Goal: Task Accomplishment & Management: Manage account settings

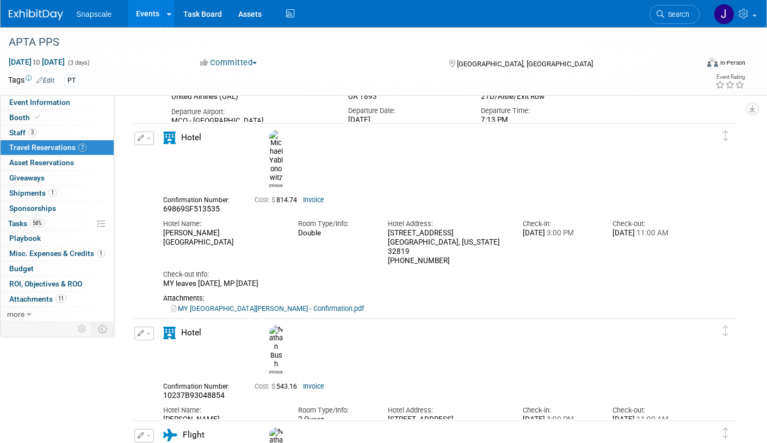
click at [32, 17] on img at bounding box center [36, 14] width 54 height 11
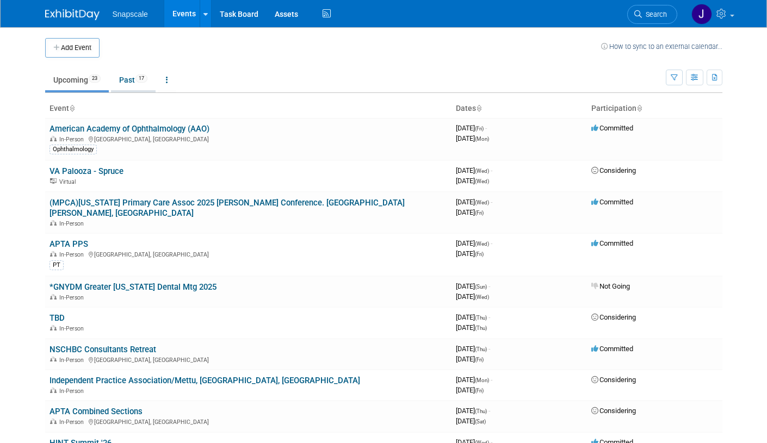
click at [115, 78] on link "Past 17" at bounding box center [133, 80] width 45 height 21
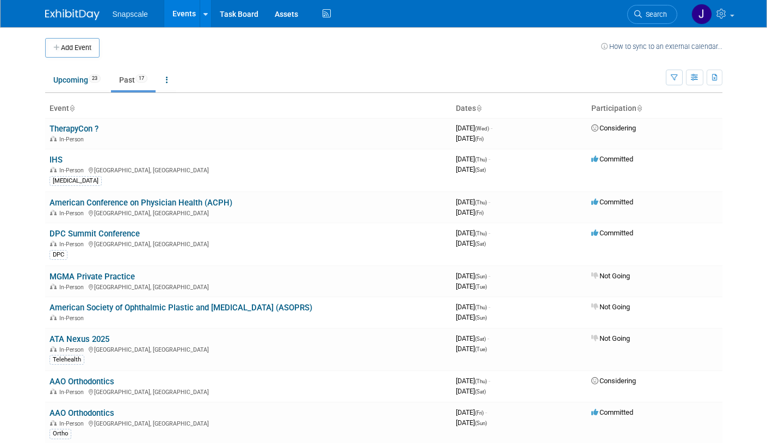
click at [52, 158] on link "IHS" at bounding box center [56, 160] width 13 height 10
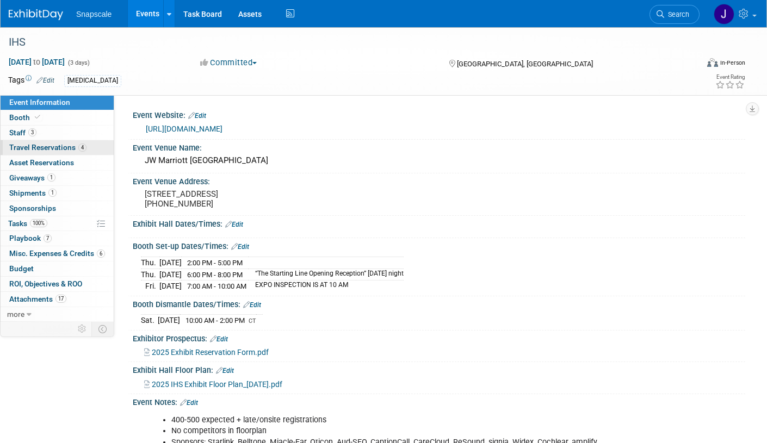
click at [33, 147] on span "Travel Reservations 4" at bounding box center [47, 147] width 77 height 9
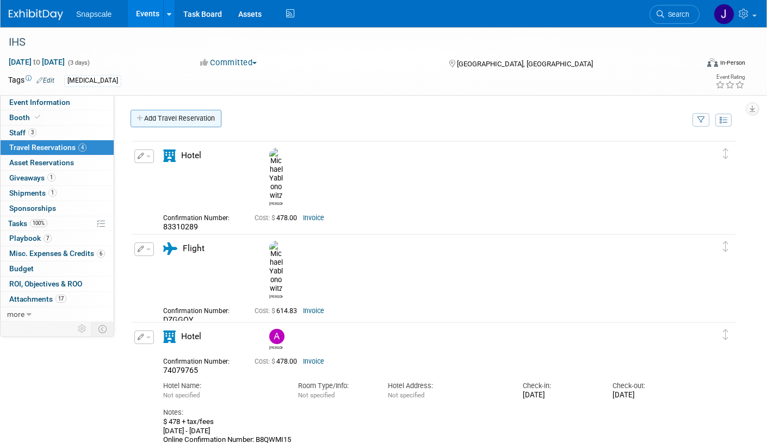
click at [151, 118] on link "Add Travel Reservation" at bounding box center [176, 118] width 91 height 17
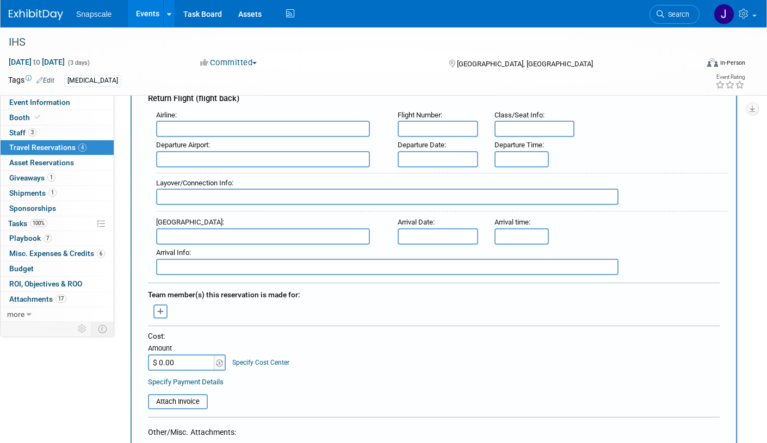
scroll to position [356, 0]
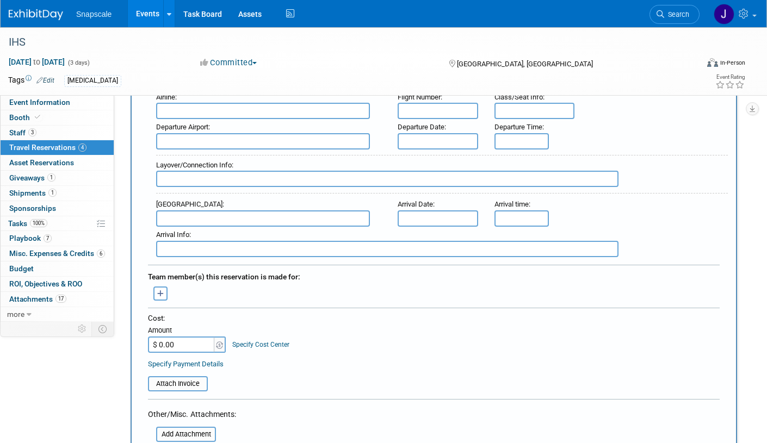
click at [180, 341] on input "$ 0.00" at bounding box center [182, 345] width 68 height 16
type input "$ 661.00"
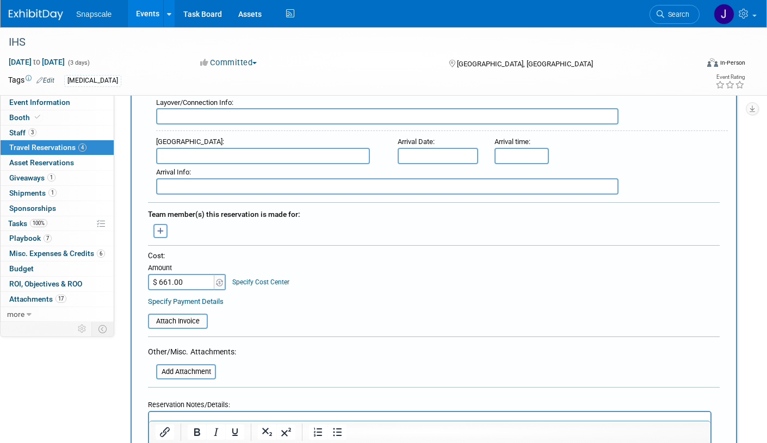
scroll to position [423, 0]
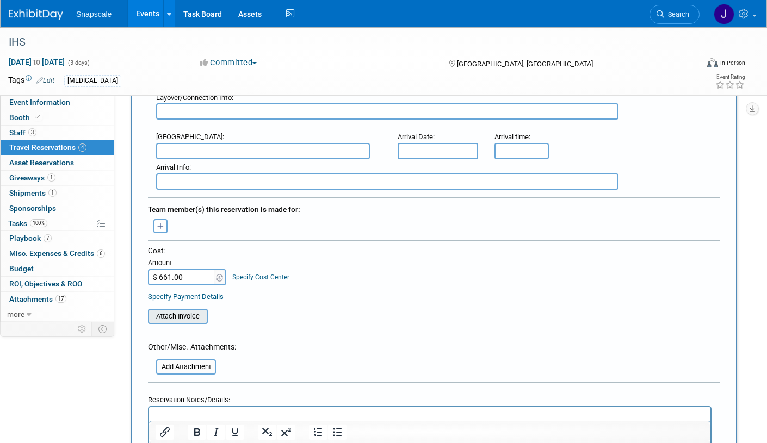
click at [191, 318] on input "file" at bounding box center [141, 316] width 129 height 13
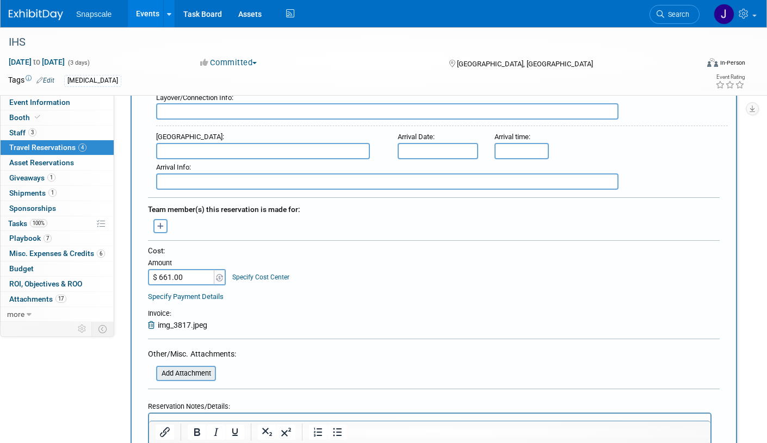
click at [170, 373] on input "file" at bounding box center [149, 373] width 129 height 13
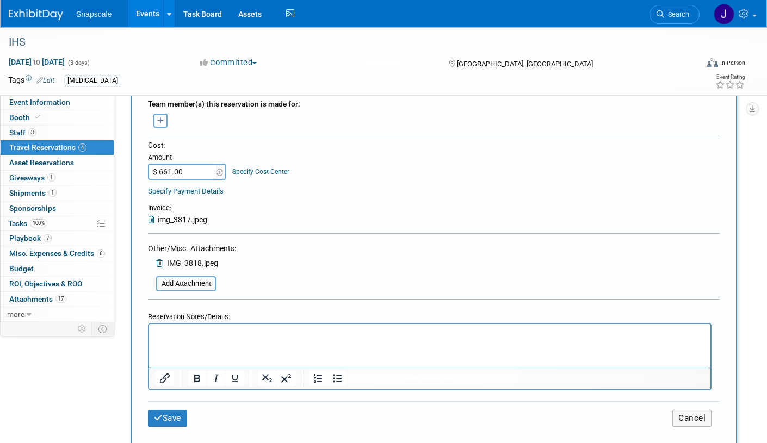
scroll to position [627, 0]
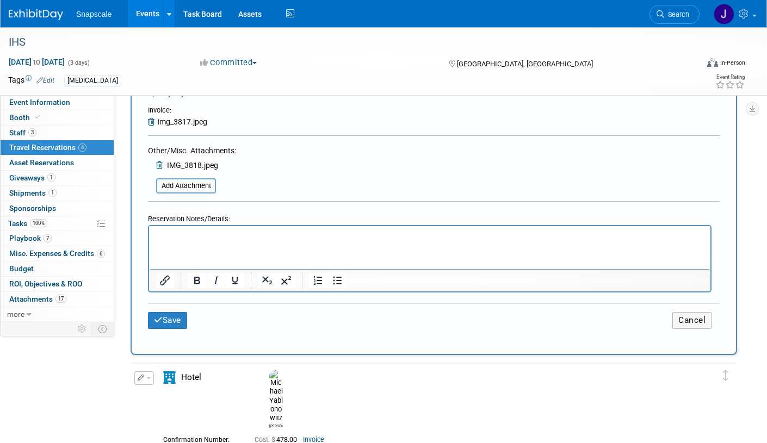
click at [189, 233] on p "Rich Text Area. Press ALT-0 for help." at bounding box center [430, 236] width 549 height 11
click at [186, 188] on input "file" at bounding box center [149, 186] width 129 height 13
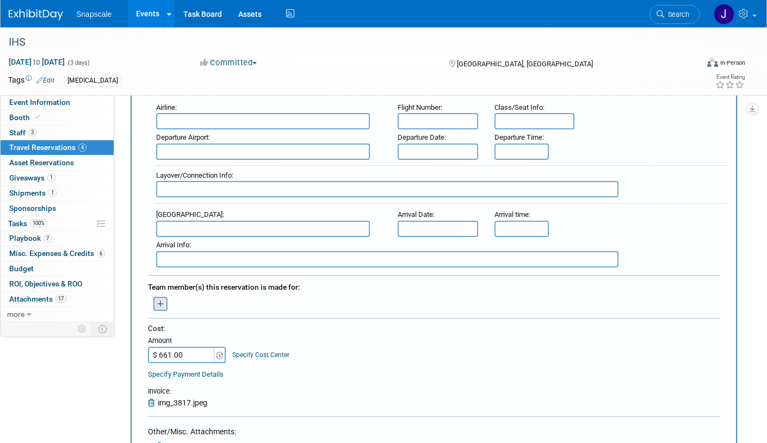
scroll to position [349, 0]
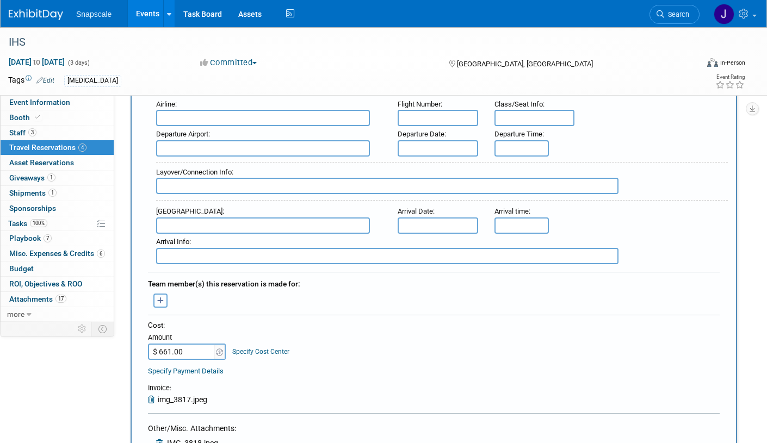
click at [158, 304] on icon "button" at bounding box center [160, 301] width 7 height 7
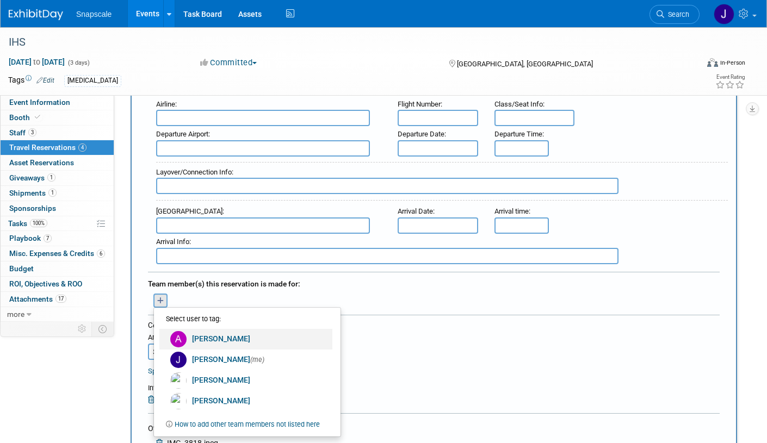
click at [207, 338] on link "Alex Corrigan" at bounding box center [245, 339] width 173 height 21
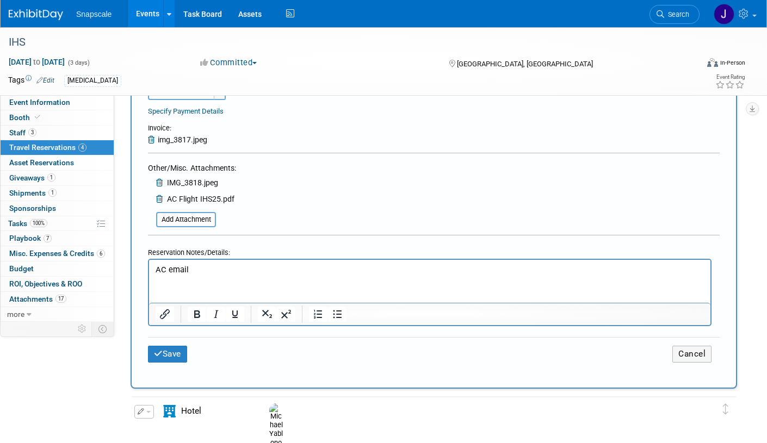
scroll to position [636, 0]
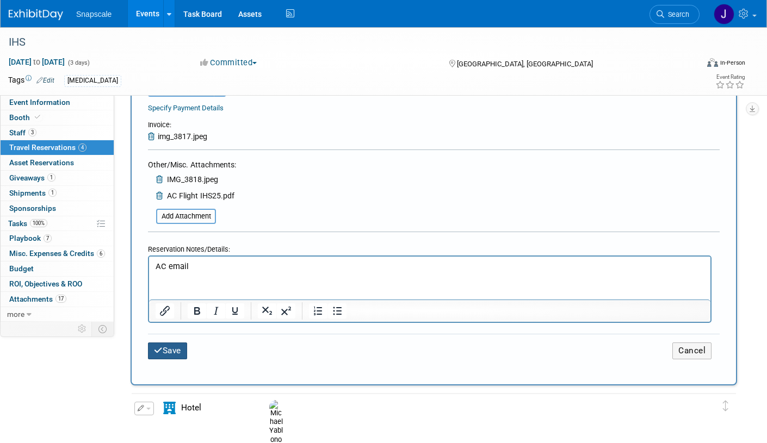
click at [171, 343] on button "Save" at bounding box center [167, 351] width 39 height 17
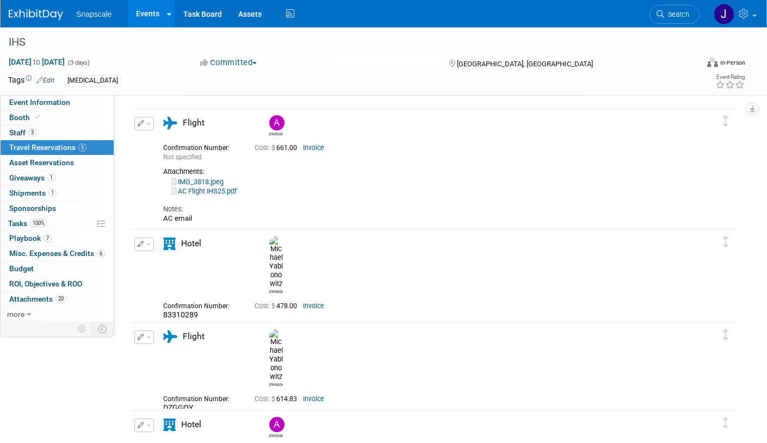
scroll to position [0, 0]
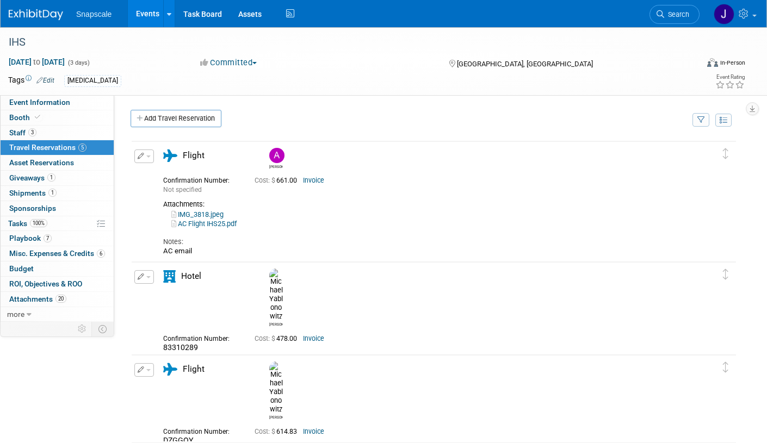
click at [38, 13] on img at bounding box center [36, 14] width 54 height 11
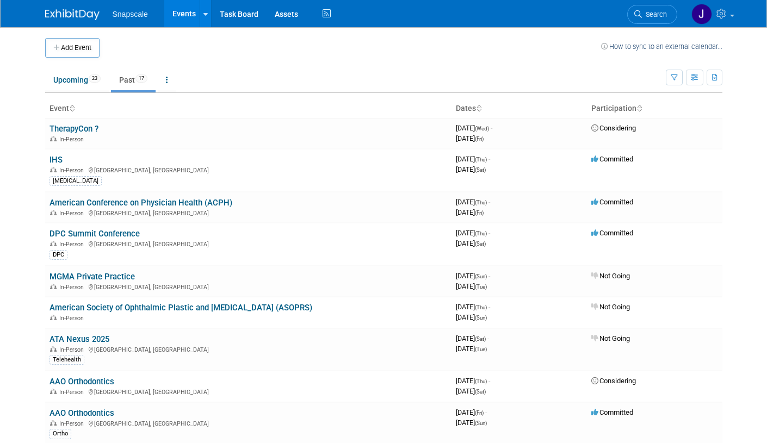
click at [68, 17] on img at bounding box center [72, 14] width 54 height 11
